Goal: Transaction & Acquisition: Purchase product/service

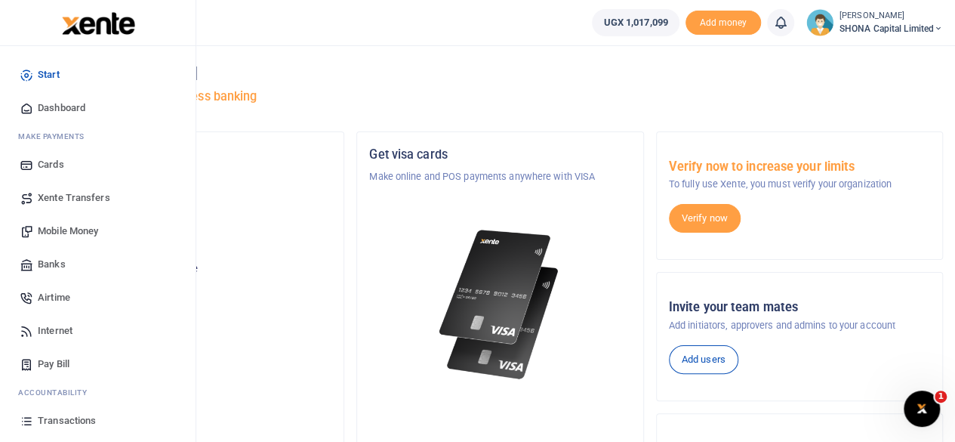
click at [65, 228] on span "Mobile Money" at bounding box center [68, 230] width 60 height 15
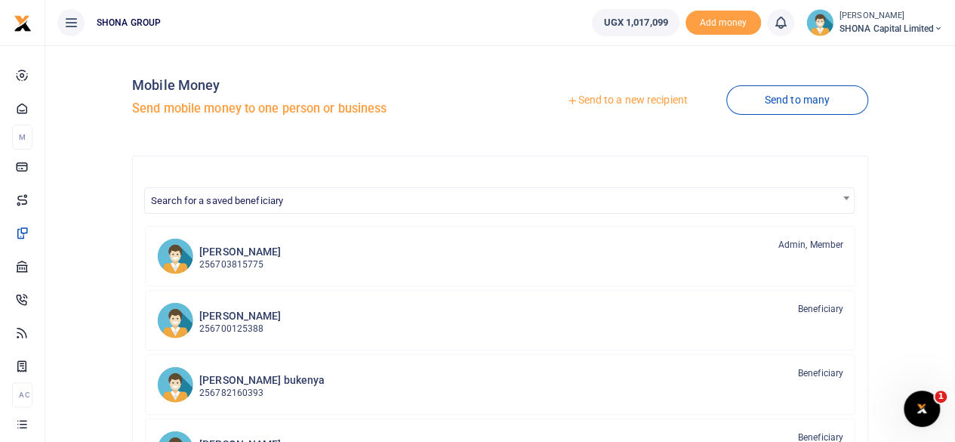
click at [599, 98] on link "Send to a new recipient" at bounding box center [626, 100] width 197 height 27
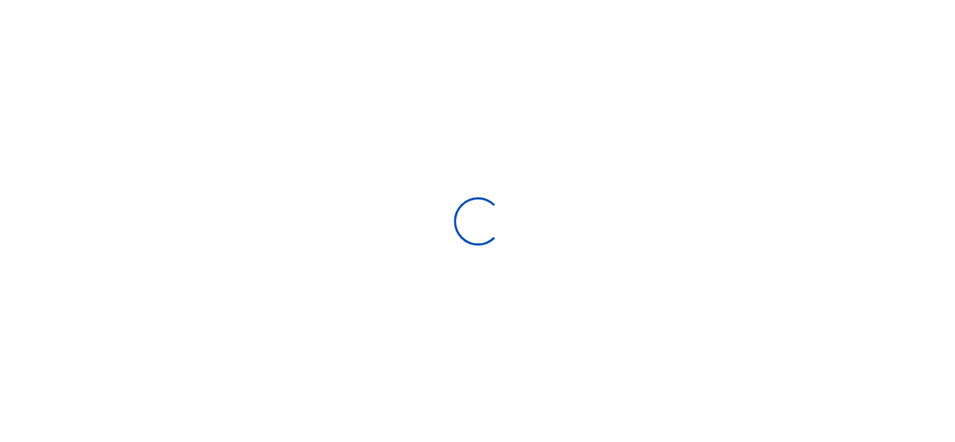
select select "Loading bundles"
select select
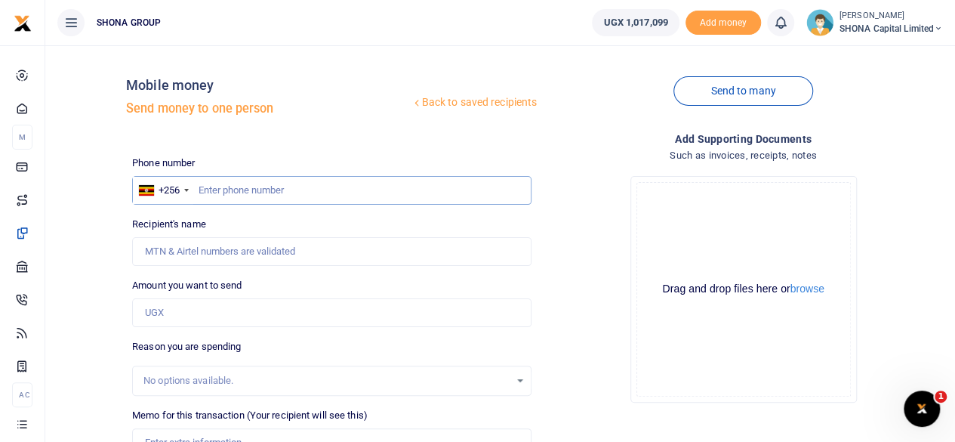
click at [260, 189] on input "text" at bounding box center [331, 190] width 399 height 29
click at [266, 192] on input "text" at bounding box center [331, 190] width 399 height 29
type input "0704562984"
click at [240, 252] on input "Recipient's name" at bounding box center [331, 251] width 399 height 29
click at [458, 286] on div "Amount you want to send Amount is required." at bounding box center [331, 302] width 399 height 49
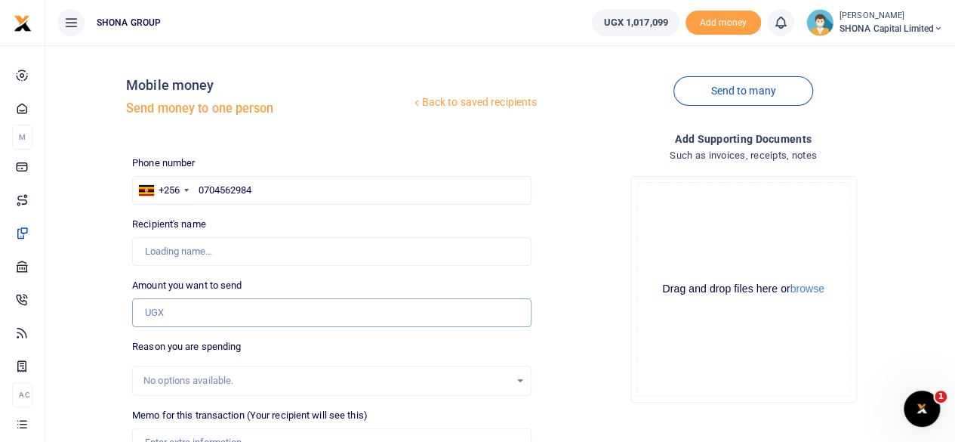
click at [181, 315] on input "Amount you want to send" at bounding box center [331, 312] width 399 height 29
click at [594, 297] on div "Drop your files here Drag and drop files here or browse Powered by Uppy" at bounding box center [742, 289] width 399 height 251
type input "[PERSON_NAME]"
click at [169, 314] on input "Amount you want to send" at bounding box center [331, 312] width 399 height 29
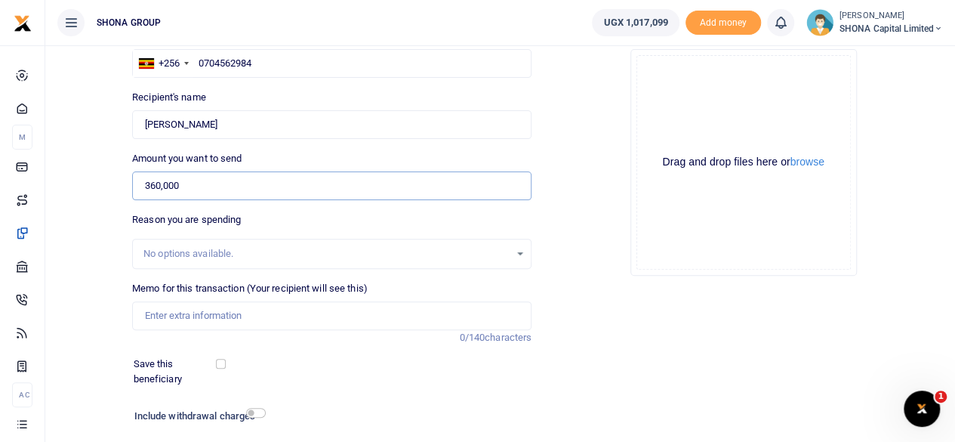
scroll to position [151, 0]
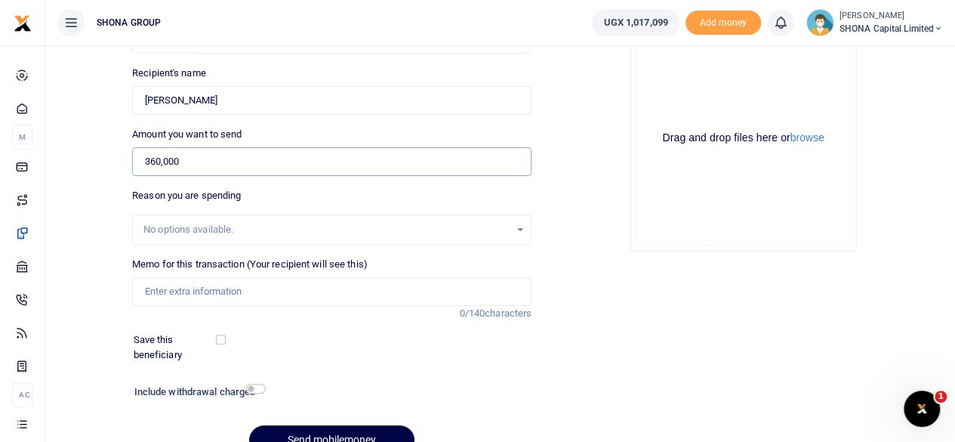
type input "360,000"
click at [565, 259] on div "Drop your files here Drag and drop files here or browse Powered by Uppy" at bounding box center [742, 138] width 399 height 251
click at [240, 294] on input "Memo for this transaction (Your recipient will see this)" at bounding box center [331, 291] width 399 height 29
type input "c"
type input "t"
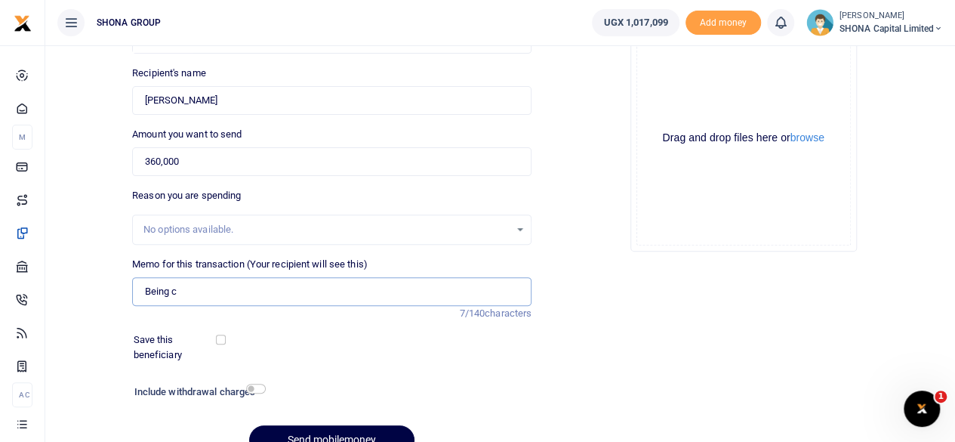
type input "Being Cartridge Refill for Shona Capital"
click at [596, 301] on div "Add supporting Documents Such as invoices, receipts, notes Drop your files here…" at bounding box center [742, 223] width 411 height 487
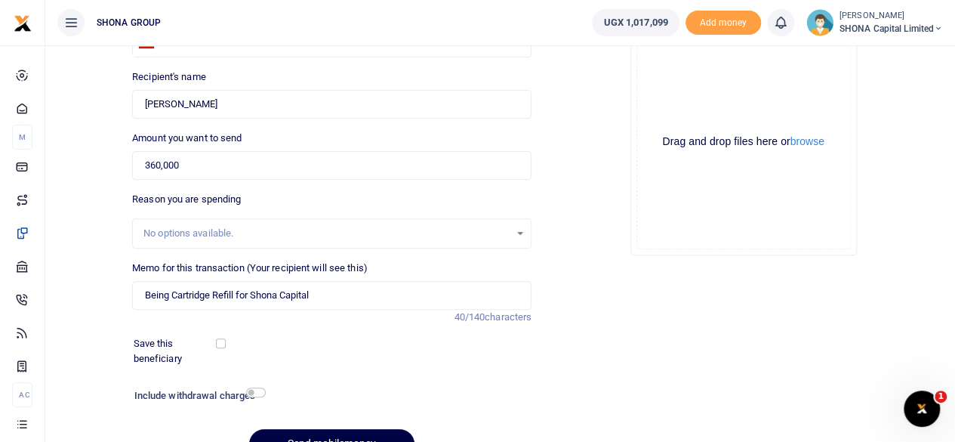
scroll to position [225, 0]
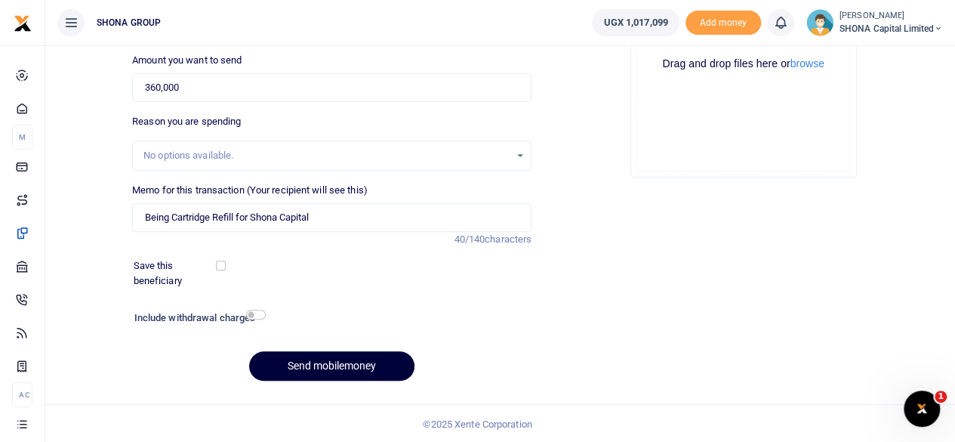
click at [338, 366] on button "Send mobilemoney" at bounding box center [331, 365] width 165 height 29
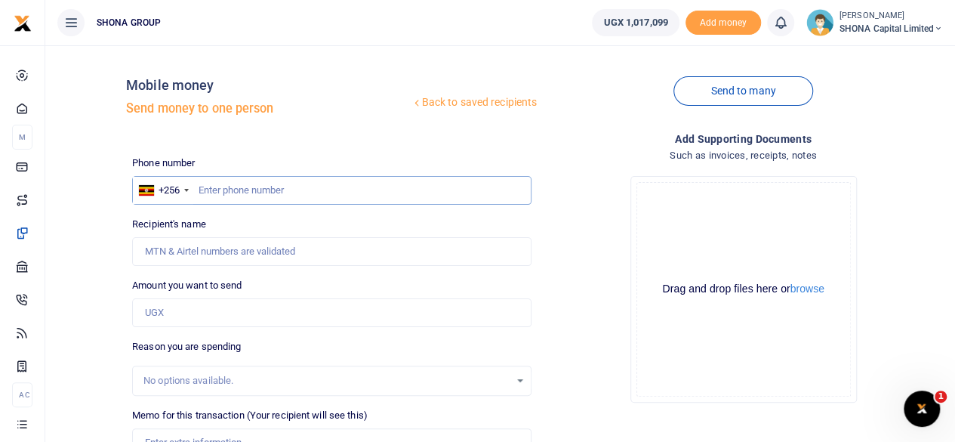
click at [311, 198] on input "text" at bounding box center [331, 190] width 399 height 29
type input "0771288673"
type input "[PERSON_NAME]"
type input "0771288673"
click at [190, 313] on input "Amount you want to send" at bounding box center [331, 312] width 399 height 29
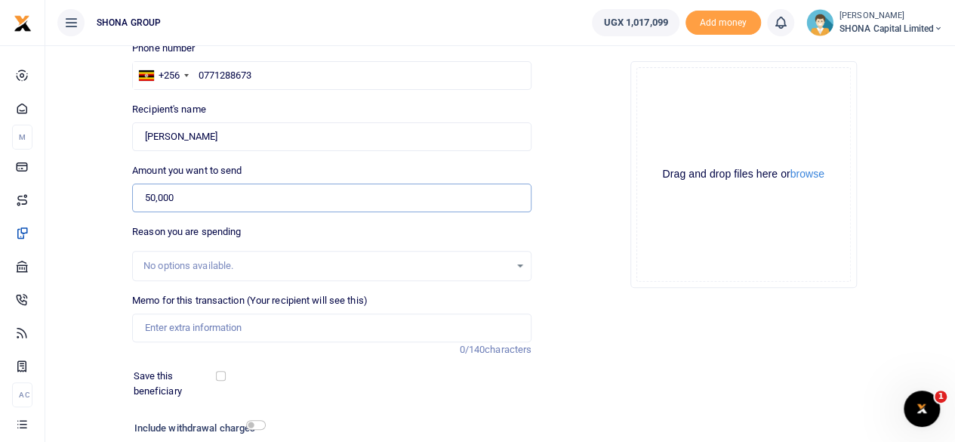
scroll to position [151, 0]
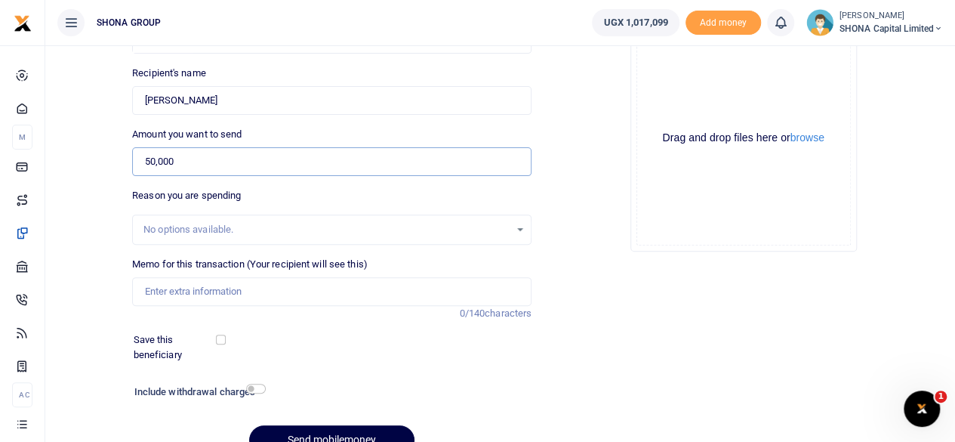
type input "50,000"
click at [195, 300] on input "Memo for this transaction (Your recipient will see this)" at bounding box center [331, 291] width 399 height 29
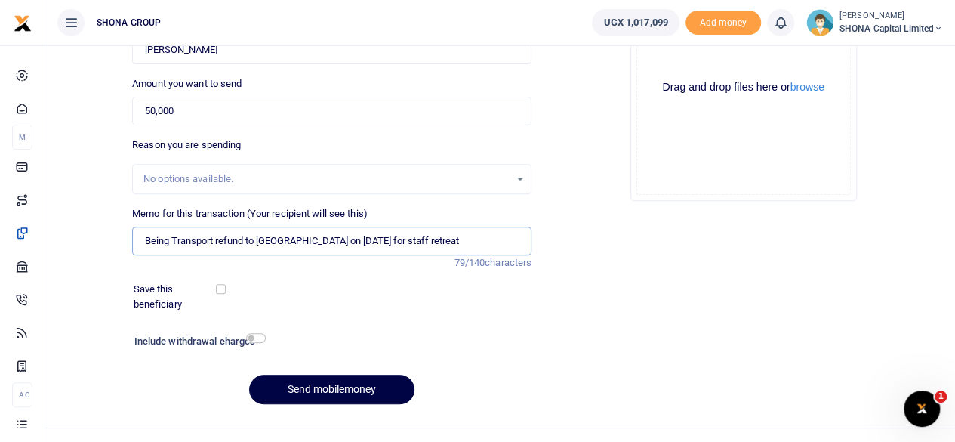
scroll to position [225, 0]
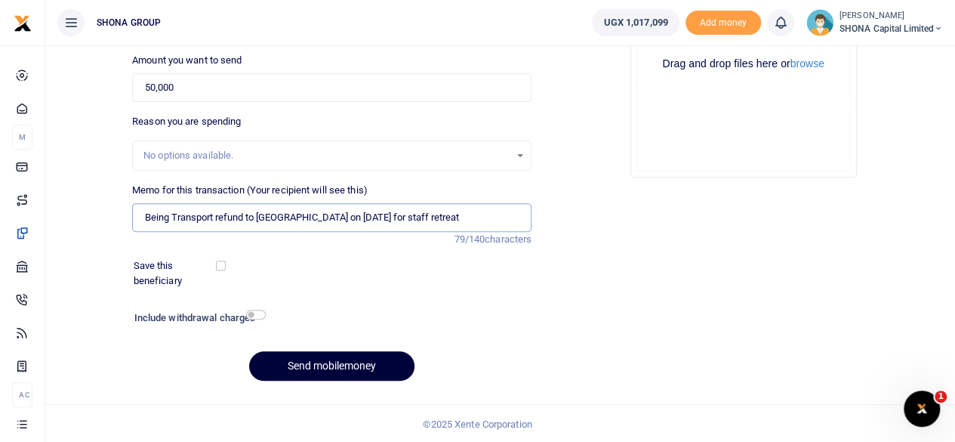
type input "Being Transport refund to kaazi beach resort on 27th Aug 2025 for staff retreat"
click at [343, 365] on button "Send mobilemoney" at bounding box center [331, 365] width 165 height 29
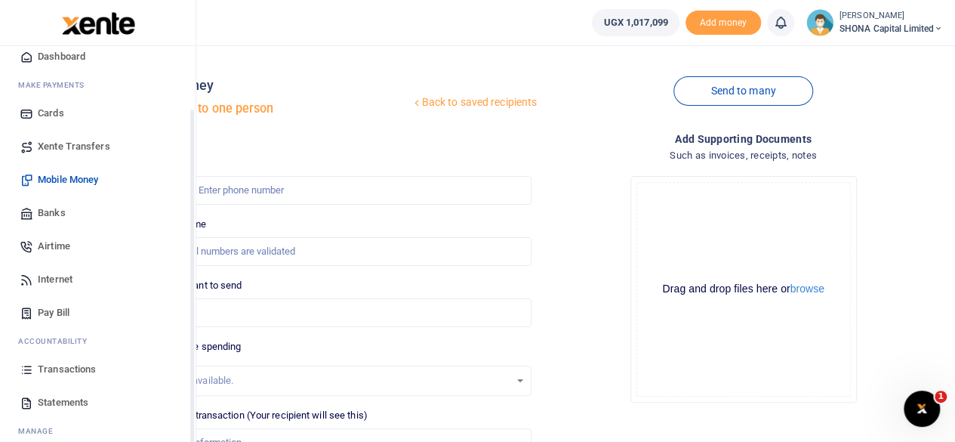
scroll to position [75, 0]
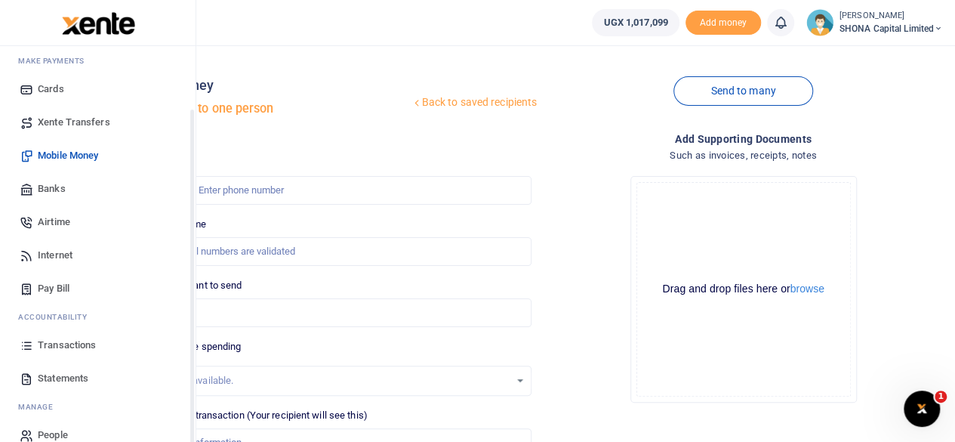
click at [63, 343] on span "Transactions" at bounding box center [67, 344] width 58 height 15
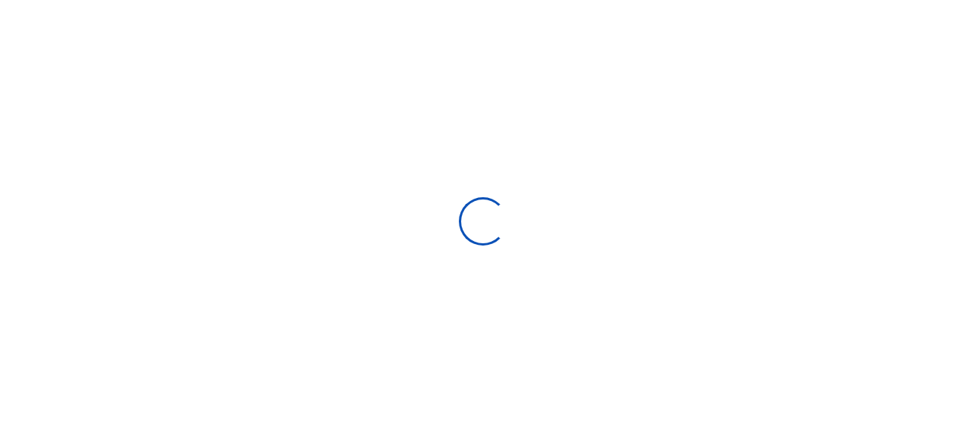
select select
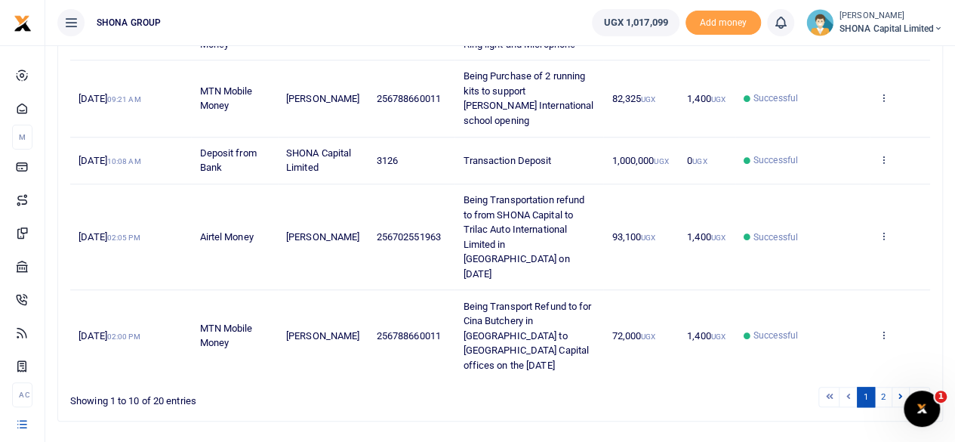
scroll to position [557, 0]
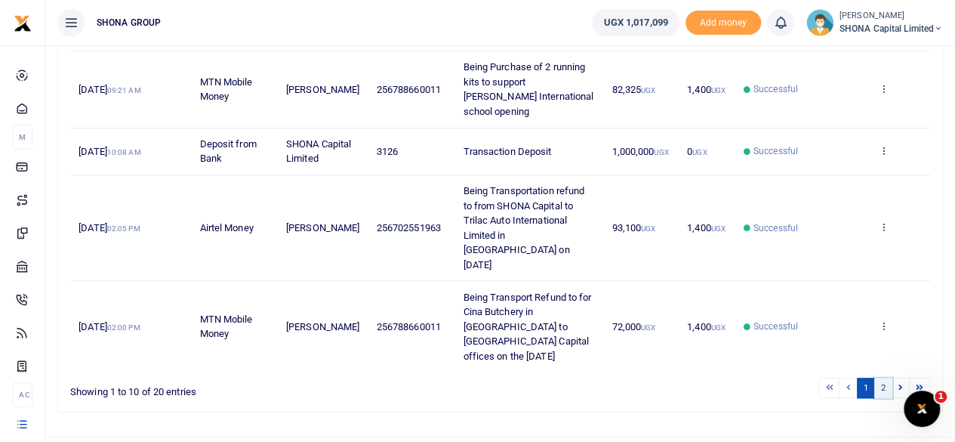
click at [886, 377] on link "2" at bounding box center [883, 387] width 18 height 20
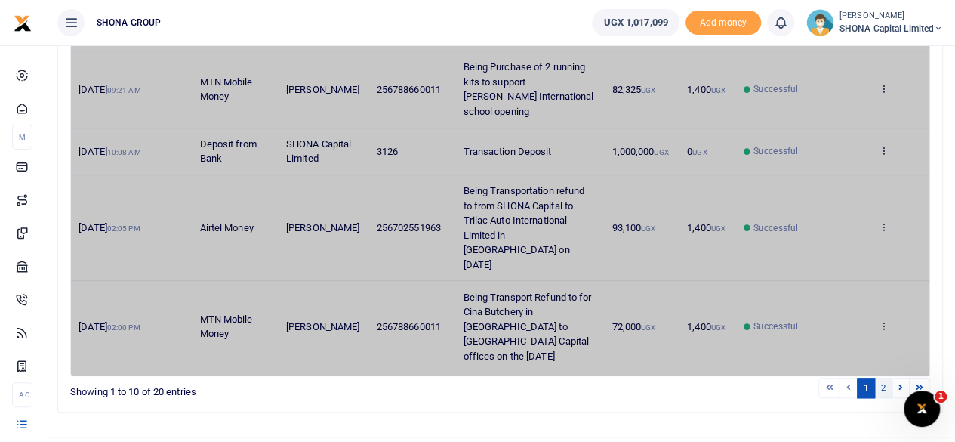
scroll to position [498, 0]
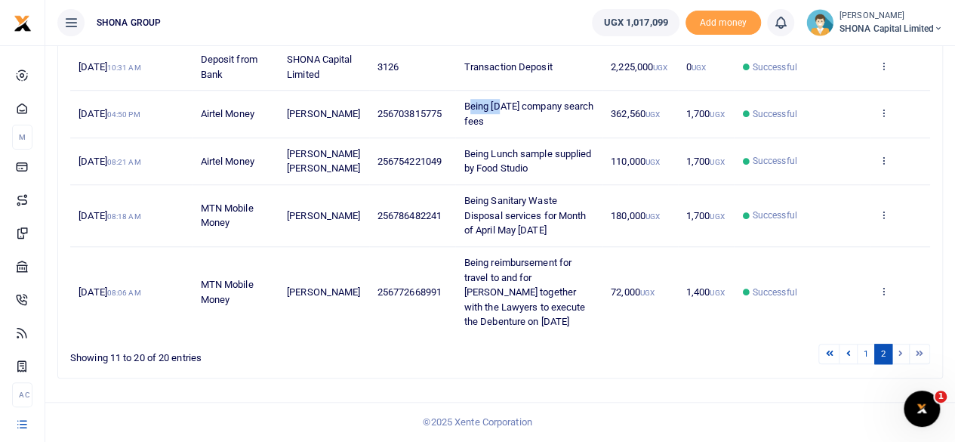
drag, startPoint x: 454, startPoint y: 107, endPoint x: 463, endPoint y: 103, distance: 9.1
click at [477, 106] on span "Being July 2025 company search fees" at bounding box center [529, 113] width 130 height 26
drag, startPoint x: 449, startPoint y: 103, endPoint x: 565, endPoint y: 126, distance: 117.7
click at [565, 126] on td "Being July 2025 company search fees" at bounding box center [528, 114] width 146 height 47
copy span "Being July 2025 company search fees"
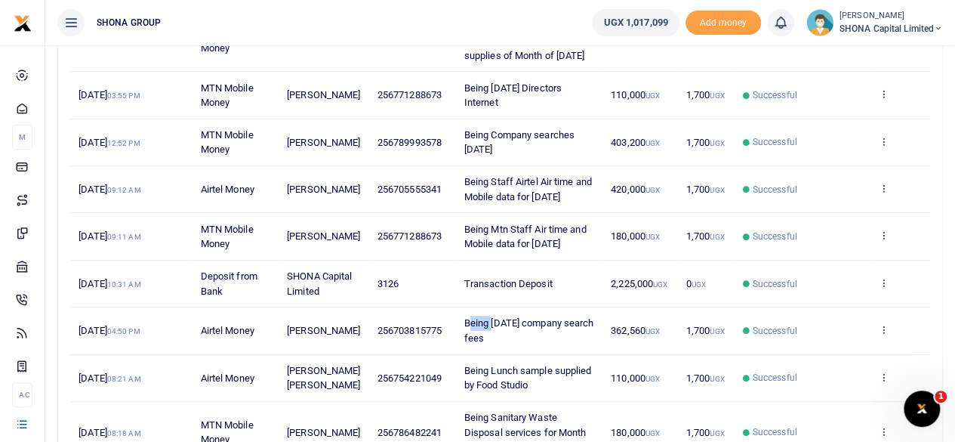
scroll to position [196, 0]
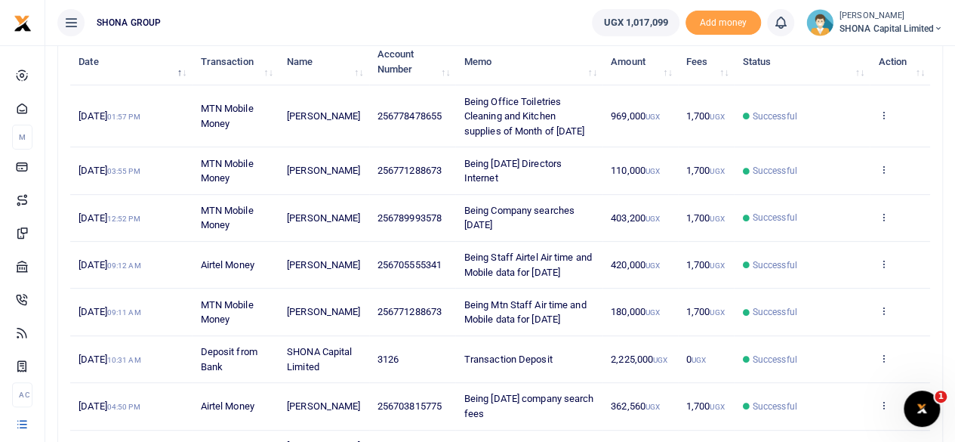
click at [532, 312] on span "Being Mtn Staff Air time and Mobile data for August 2025" at bounding box center [525, 312] width 122 height 26
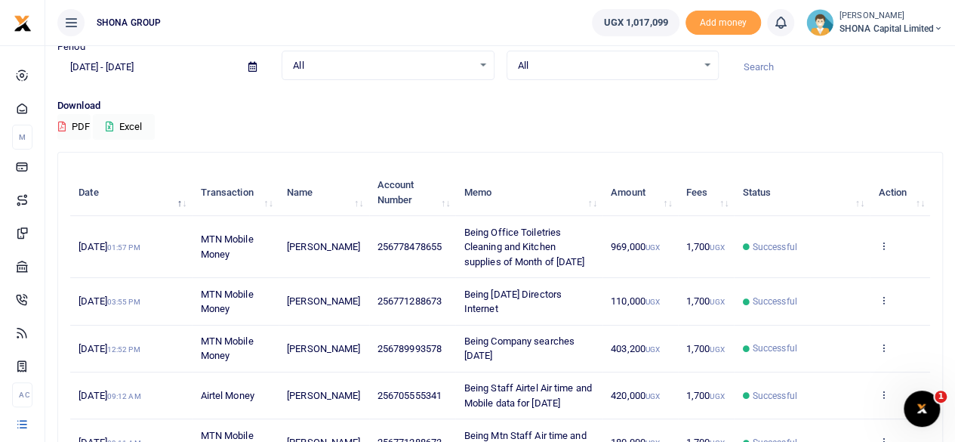
scroll to position [0, 0]
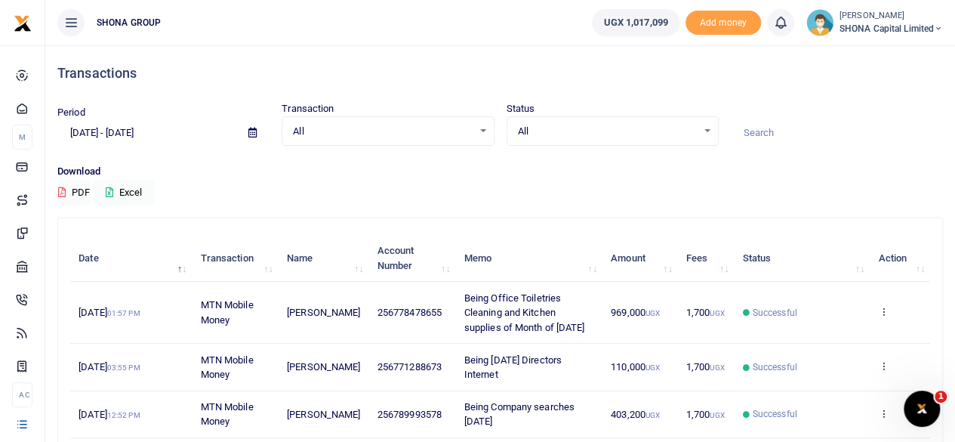
click at [253, 132] on icon at bounding box center [252, 133] width 8 height 10
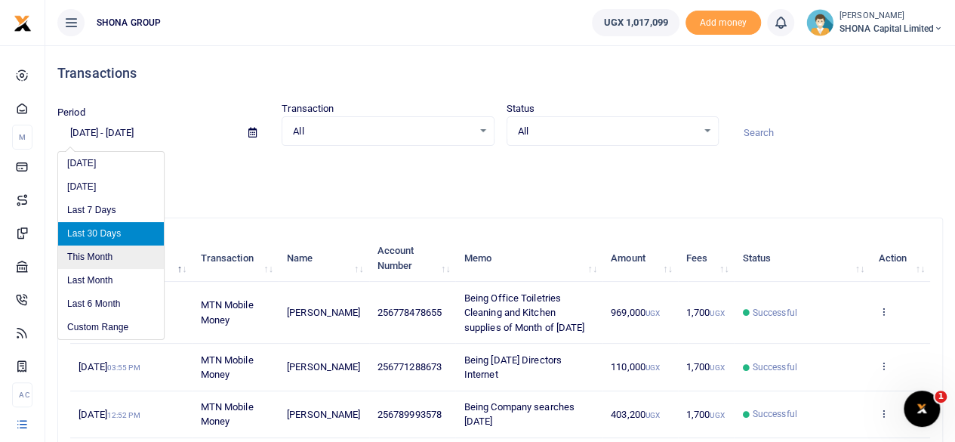
click at [107, 257] on li "This Month" at bounding box center [111, 256] width 106 height 23
type input "08/01/2025 - 08/31/2025"
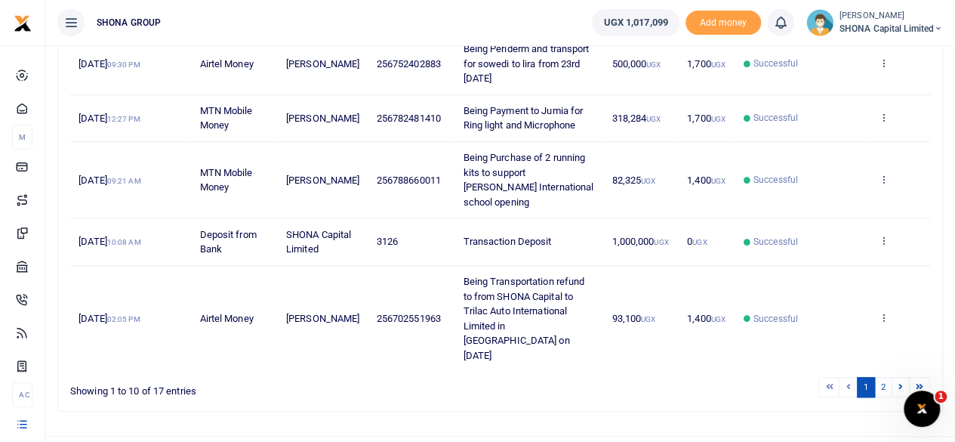
scroll to position [542, 0]
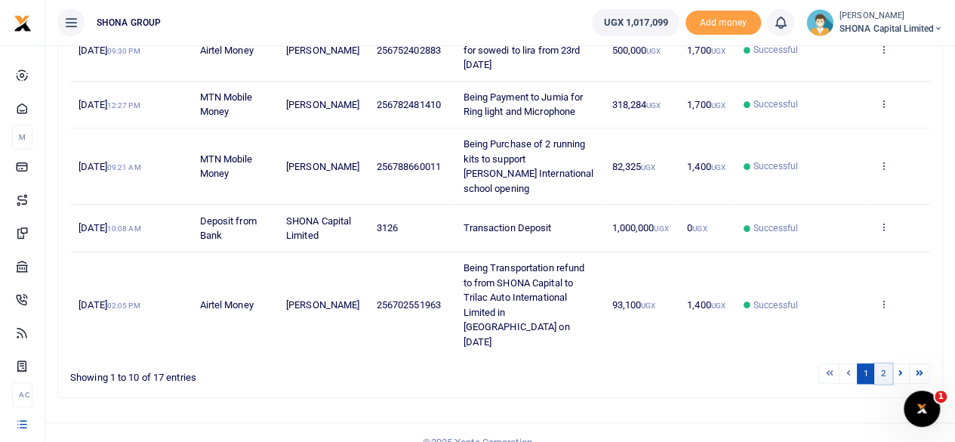
click at [884, 363] on link "2" at bounding box center [883, 373] width 18 height 20
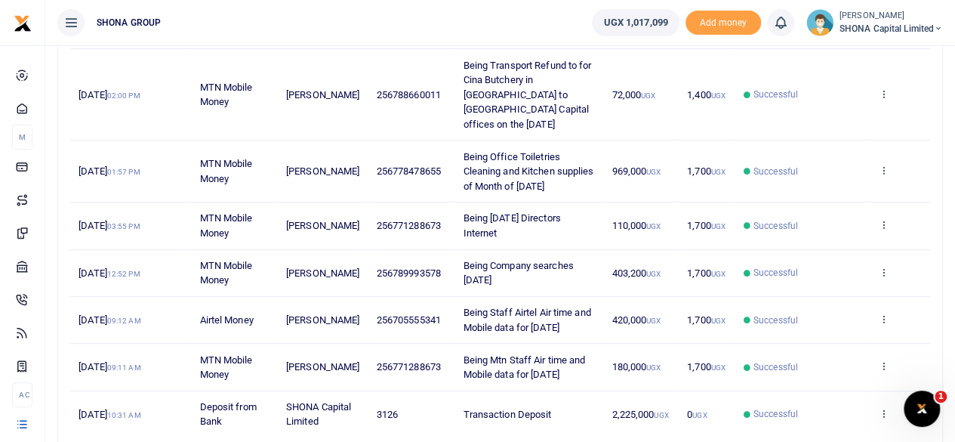
scroll to position [253, 0]
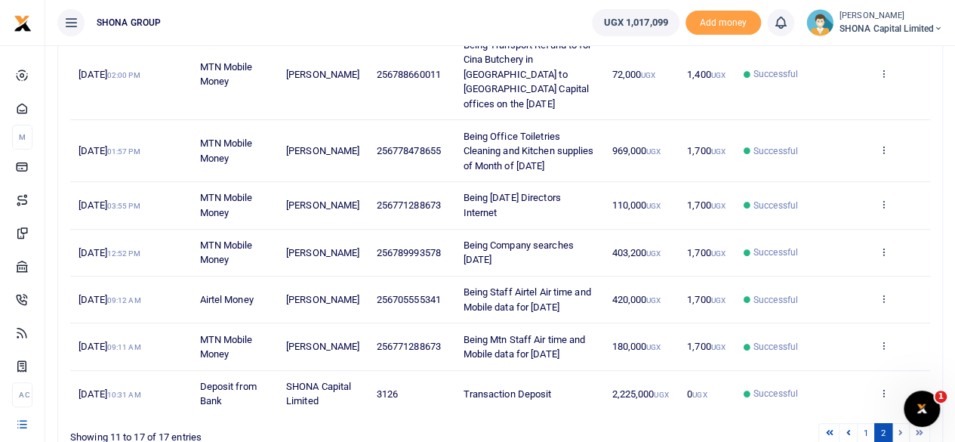
click at [510, 241] on td "Being Company searches August 2025" at bounding box center [528, 252] width 149 height 47
drag, startPoint x: 509, startPoint y: 241, endPoint x: 438, endPoint y: 232, distance: 71.4
click at [438, 232] on tr "6th Aug 2025 12:52 PM MTN Mobile Money Janat Nagawa 256789993578 Being Company …" at bounding box center [500, 252] width 860 height 47
copy tr "Being Company searches August 2025"
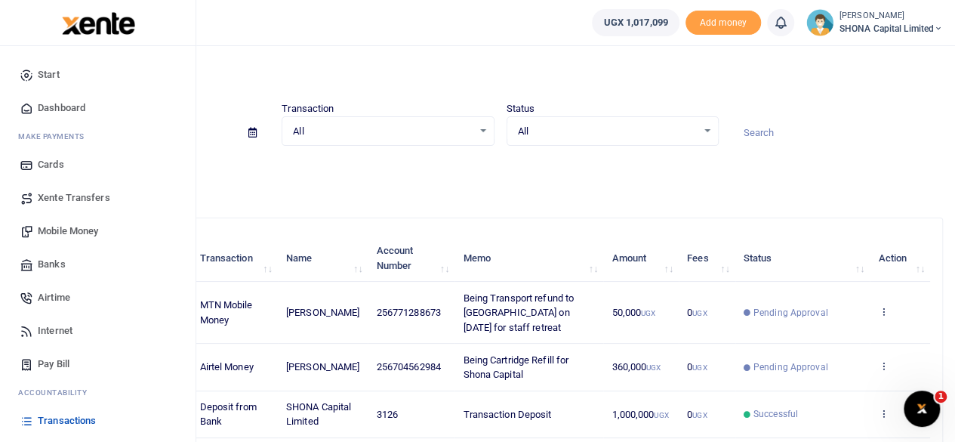
click at [60, 226] on span "Mobile Money" at bounding box center [68, 230] width 60 height 15
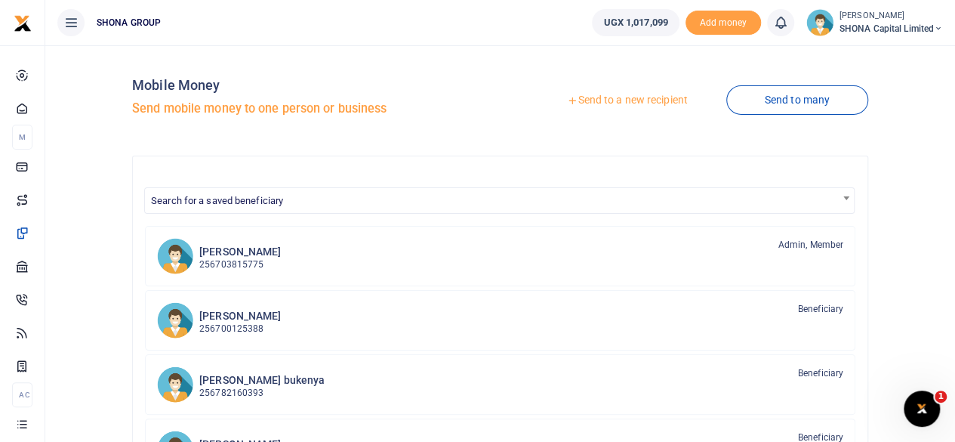
click at [605, 99] on link "Send to a new recipient" at bounding box center [626, 100] width 197 height 27
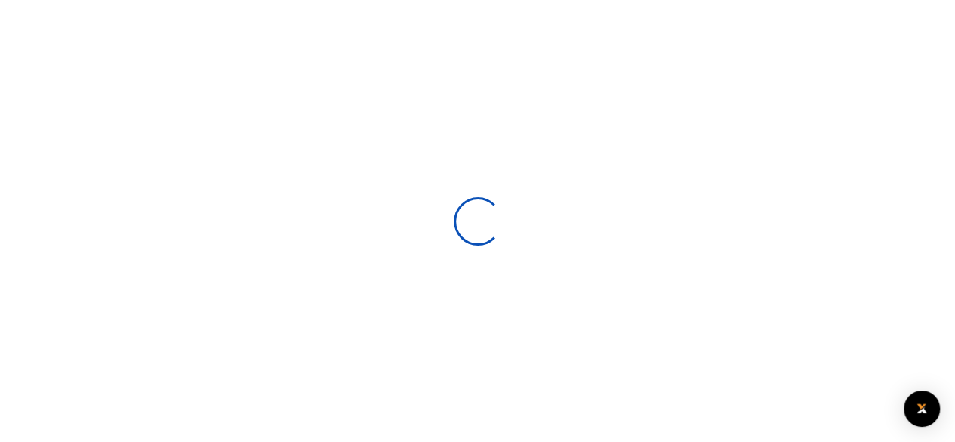
select select
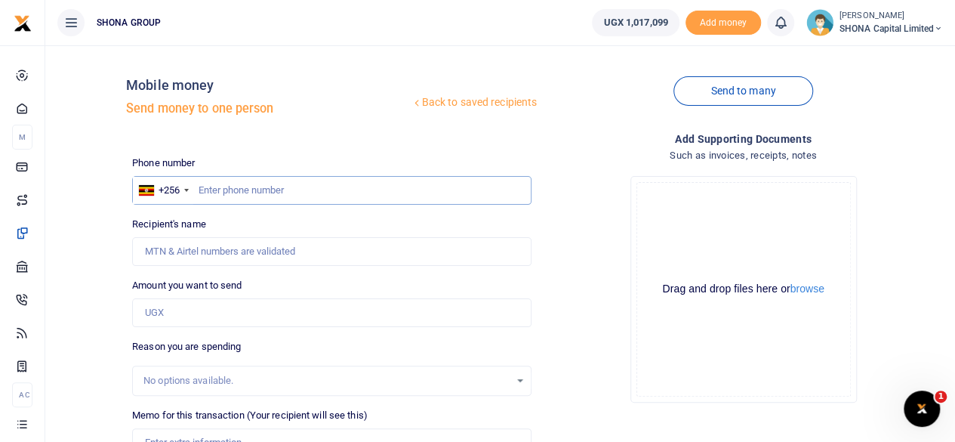
click at [257, 191] on input "text" at bounding box center [331, 190] width 399 height 29
type input "0785880259"
type input "Joshua Muhumuza Mulwana"
type input "0785880259"
click at [189, 307] on input "Amount you want to send" at bounding box center [331, 312] width 399 height 29
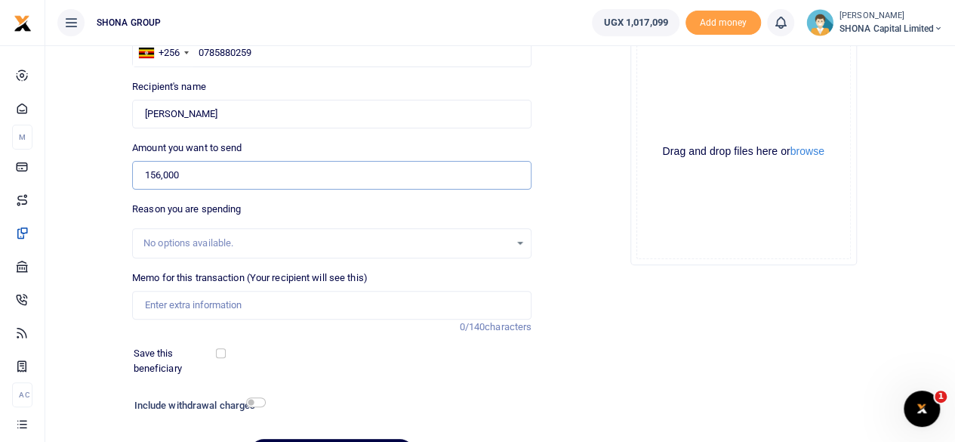
scroll to position [151, 0]
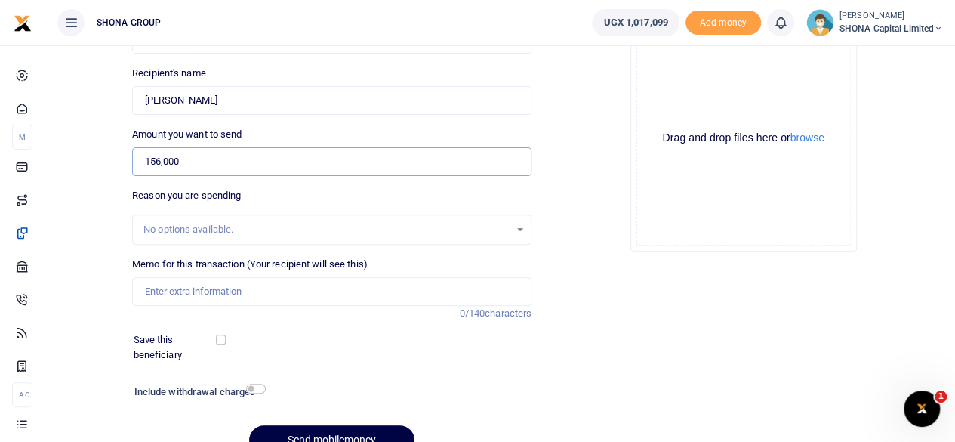
type input "156,000"
click at [193, 297] on input "Memo for this transaction (Your recipient will see this)" at bounding box center [331, 291] width 399 height 29
paste input "Staff IDs/Business cards (Patricia, Catherine, Julian)"
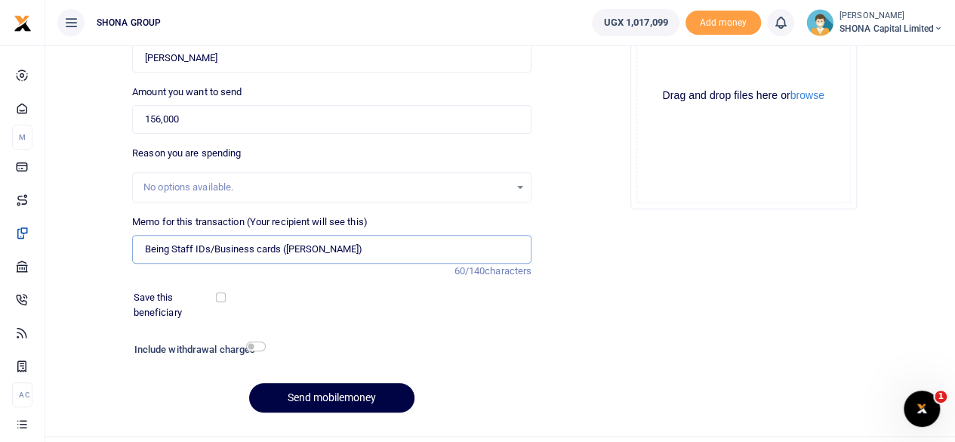
scroll to position [225, 0]
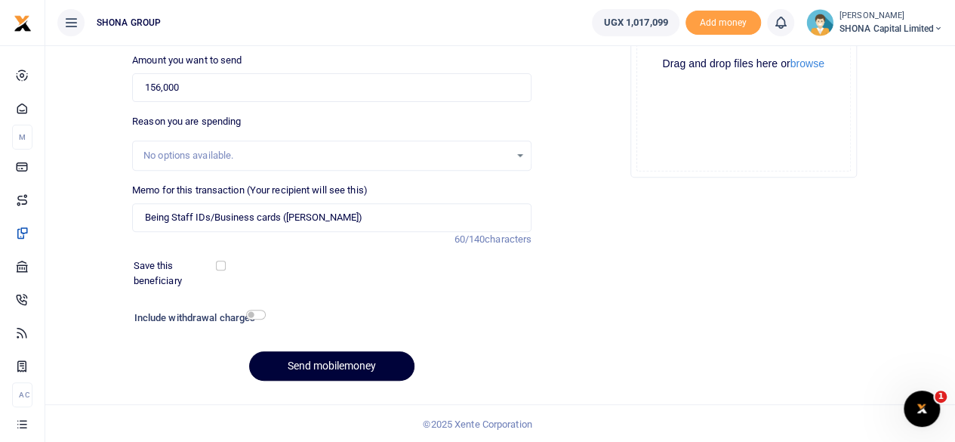
click at [316, 362] on button "Send mobilemoney" at bounding box center [331, 365] width 165 height 29
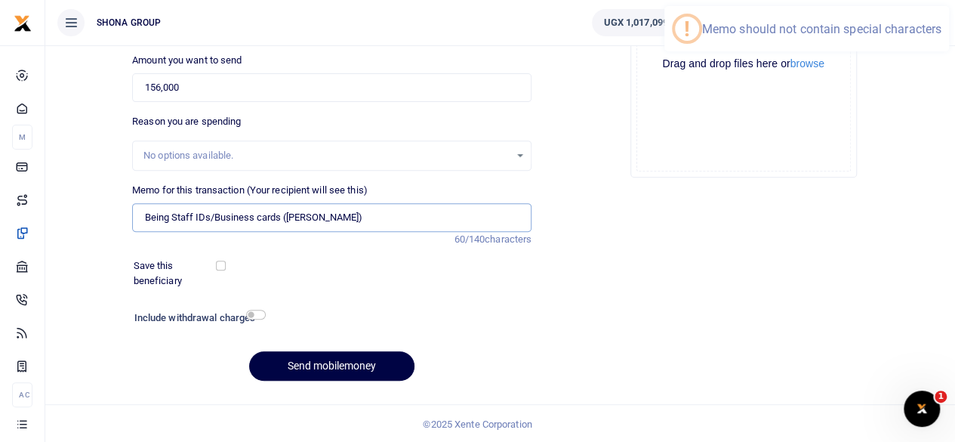
click at [403, 217] on input "Being Staff IDs/Business cards (Patricia, Catherine, Julian)" at bounding box center [331, 217] width 399 height 29
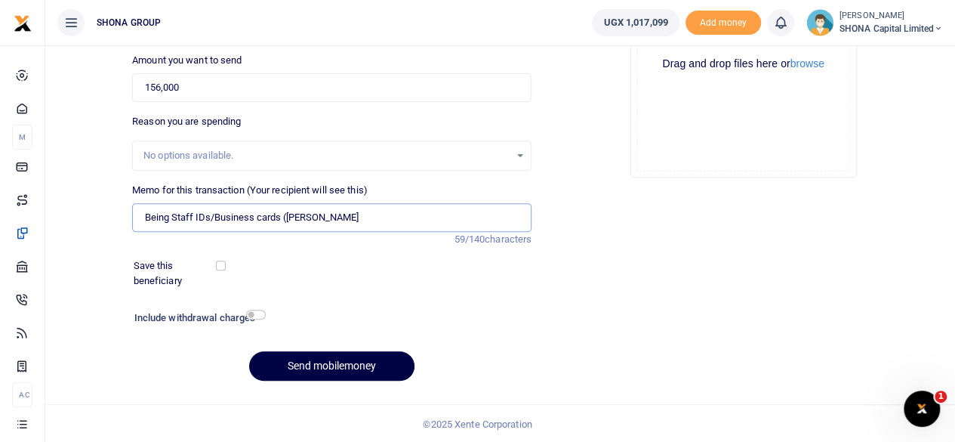
click at [284, 215] on input "Being Staff IDs/Business cards (Patricia, Catherine, Julian" at bounding box center [331, 217] width 399 height 29
click at [308, 363] on button "Send mobilemoney" at bounding box center [331, 365] width 165 height 29
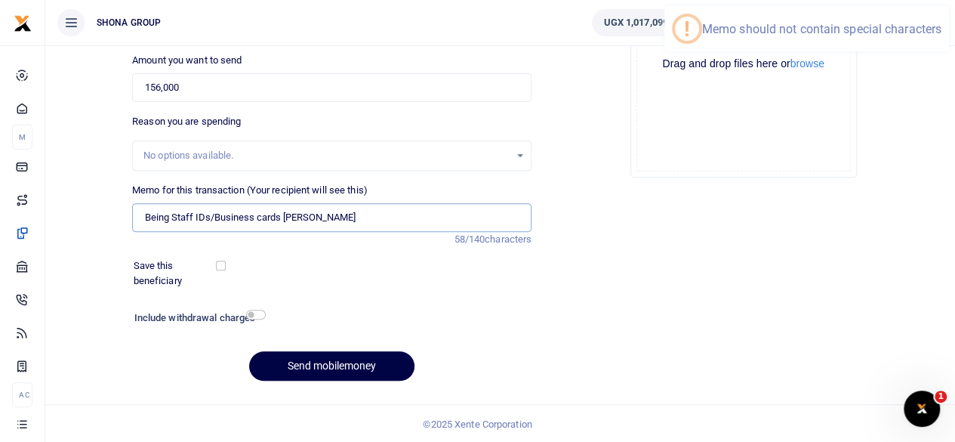
click at [212, 214] on input "Being Staff IDs/Business cards Patricia, Catherine, Julian" at bounding box center [331, 217] width 399 height 29
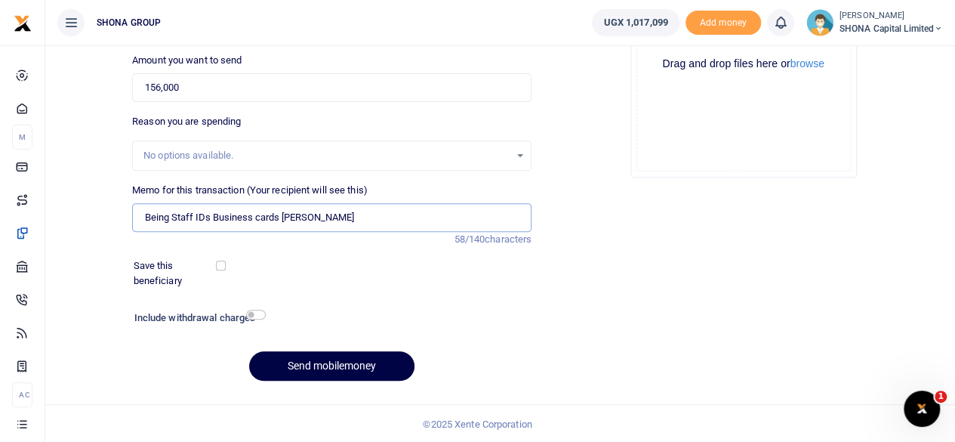
click at [426, 218] on input "Being Staff IDs Business cards Patricia, Catherine, Julian" at bounding box center [331, 217] width 399 height 29
click at [363, 218] on input "Being Staff IDs Business cards Patricia, Catherine, Julian" at bounding box center [331, 217] width 399 height 29
click at [317, 214] on input "Being Staff IDs Business cards Patricia, Catherine Julian" at bounding box center [331, 217] width 399 height 29
click at [283, 212] on input "Being Staff IDs Business cards Patricia Catherine Julian" at bounding box center [331, 217] width 399 height 29
type input "Being Staff IDs Business cards for Patricia Catherine Julian"
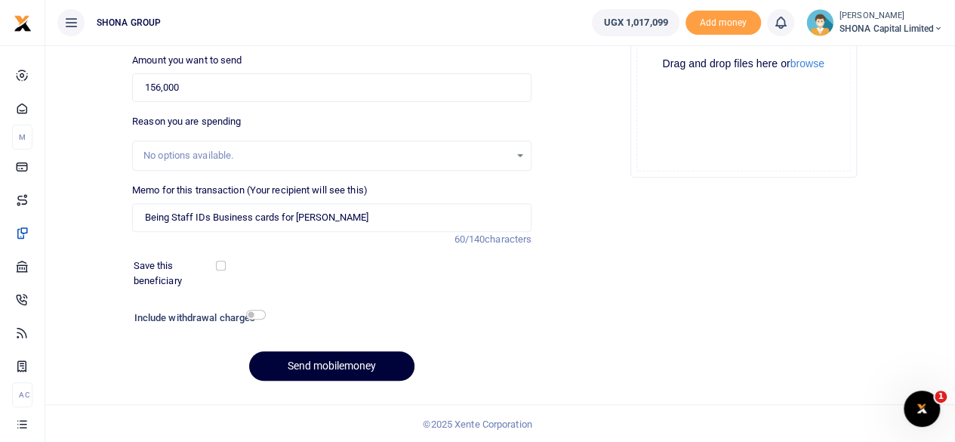
click at [312, 368] on button "Send mobilemoney" at bounding box center [331, 365] width 165 height 29
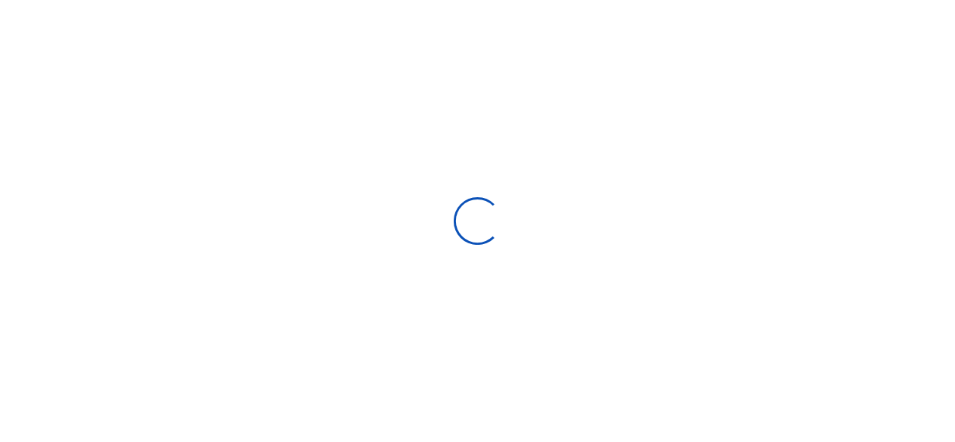
scroll to position [224, 0]
select select
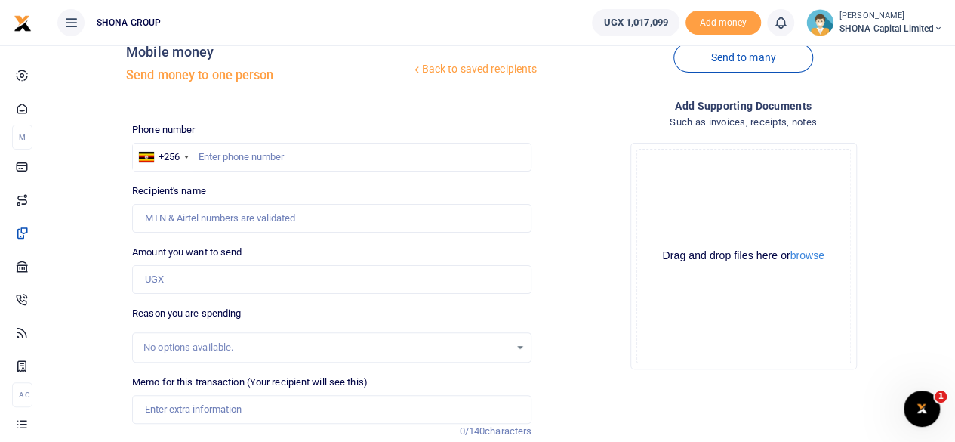
scroll to position [0, 0]
